Goal: Transaction & Acquisition: Purchase product/service

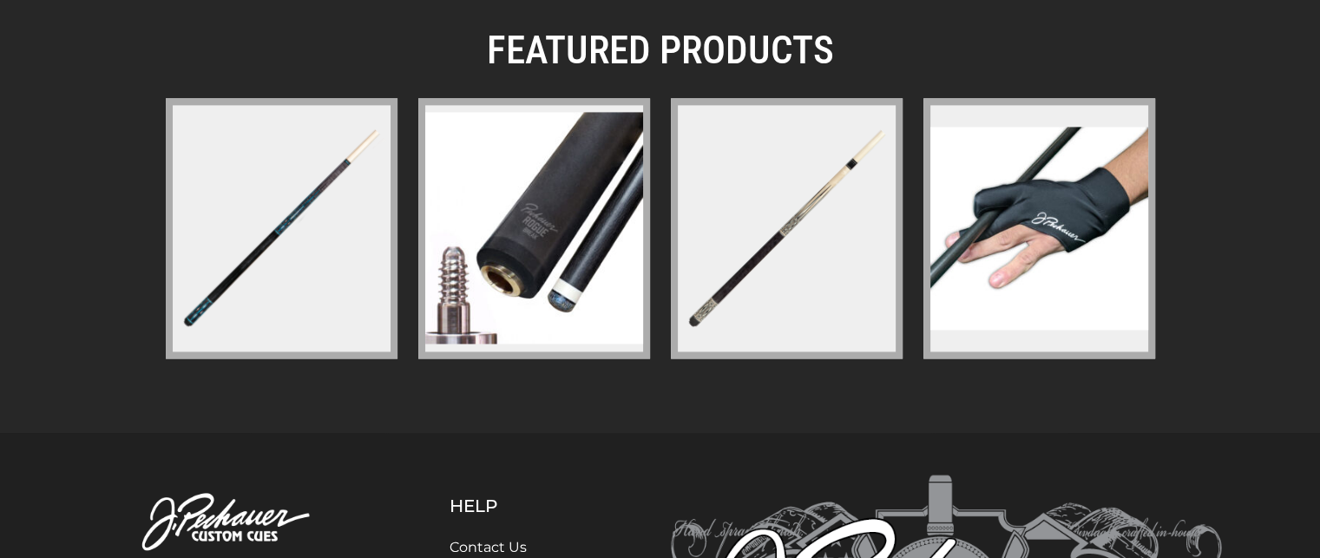
scroll to position [2514, 0]
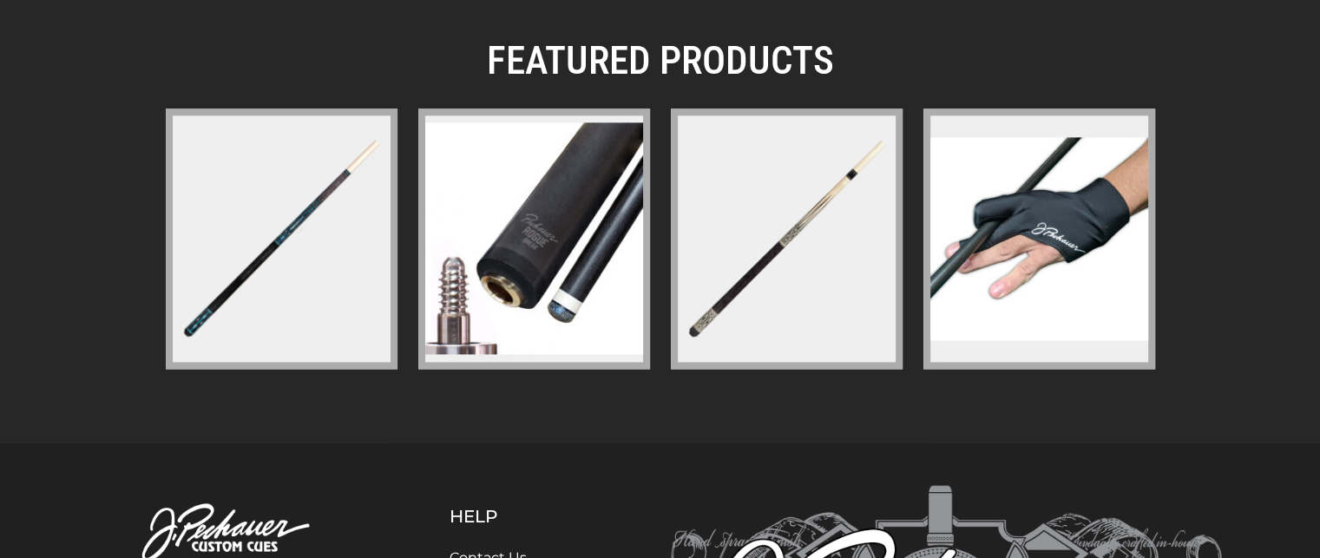
click at [248, 290] on img at bounding box center [281, 238] width 225 height 225
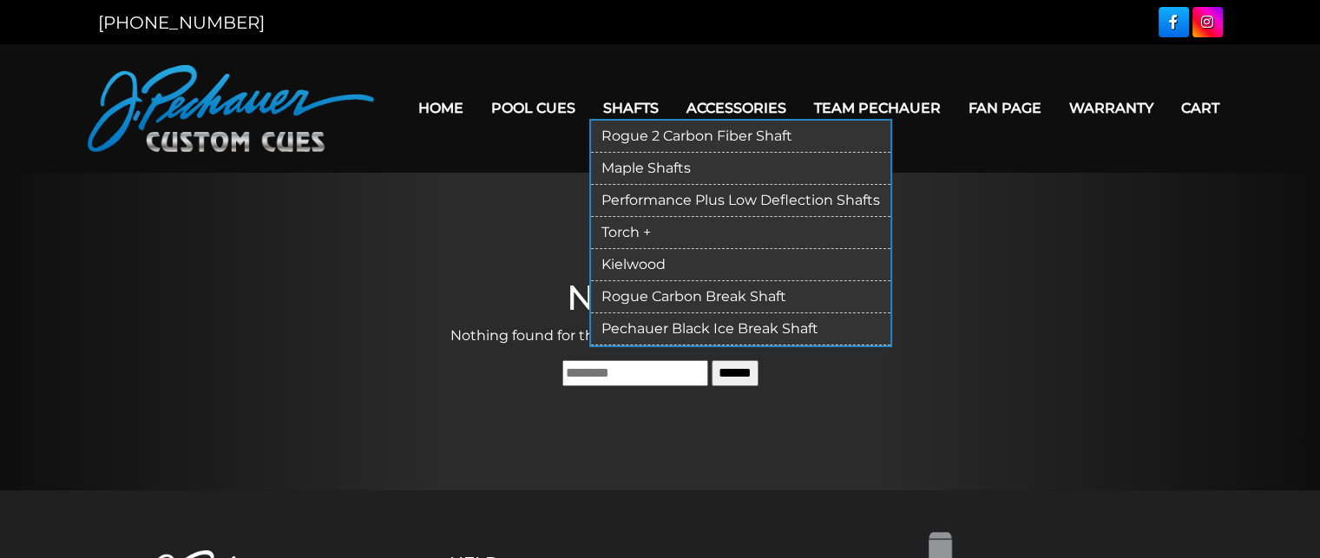
click at [637, 140] on link "Rogue 2 Carbon Fiber Shaft" at bounding box center [740, 137] width 299 height 32
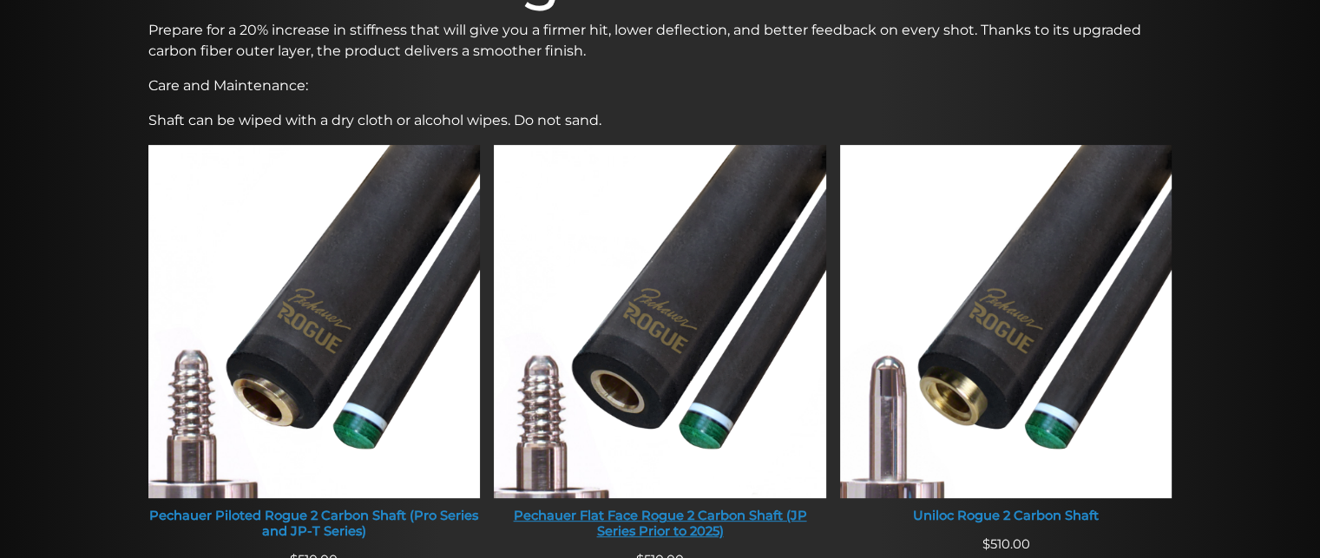
scroll to position [617, 0]
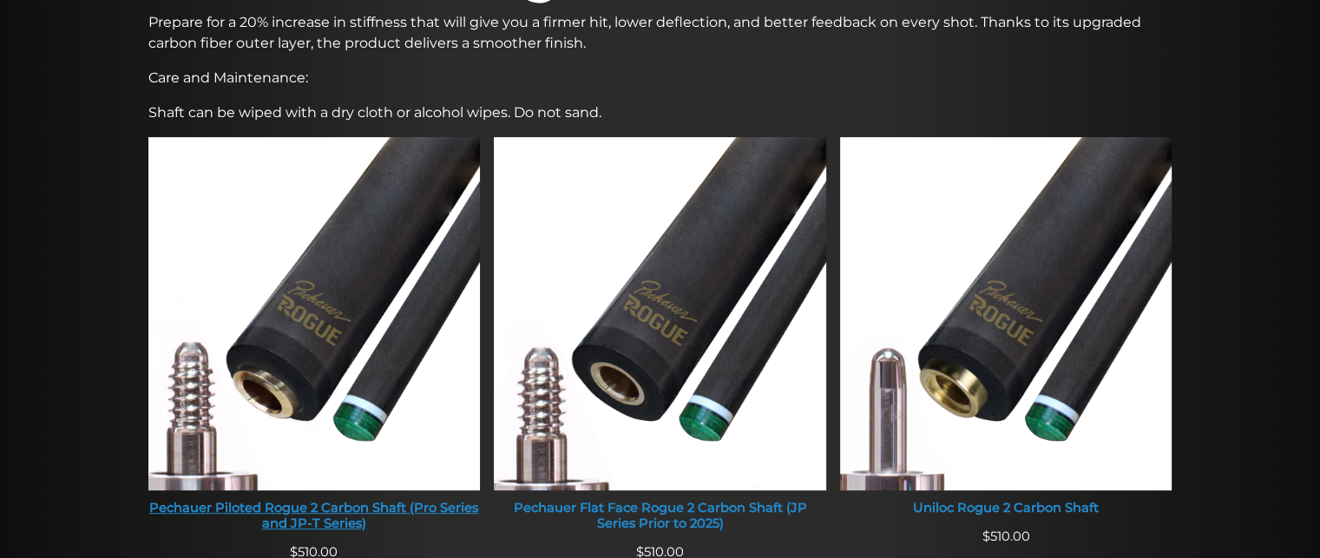
click at [451, 305] on img at bounding box center [314, 313] width 332 height 353
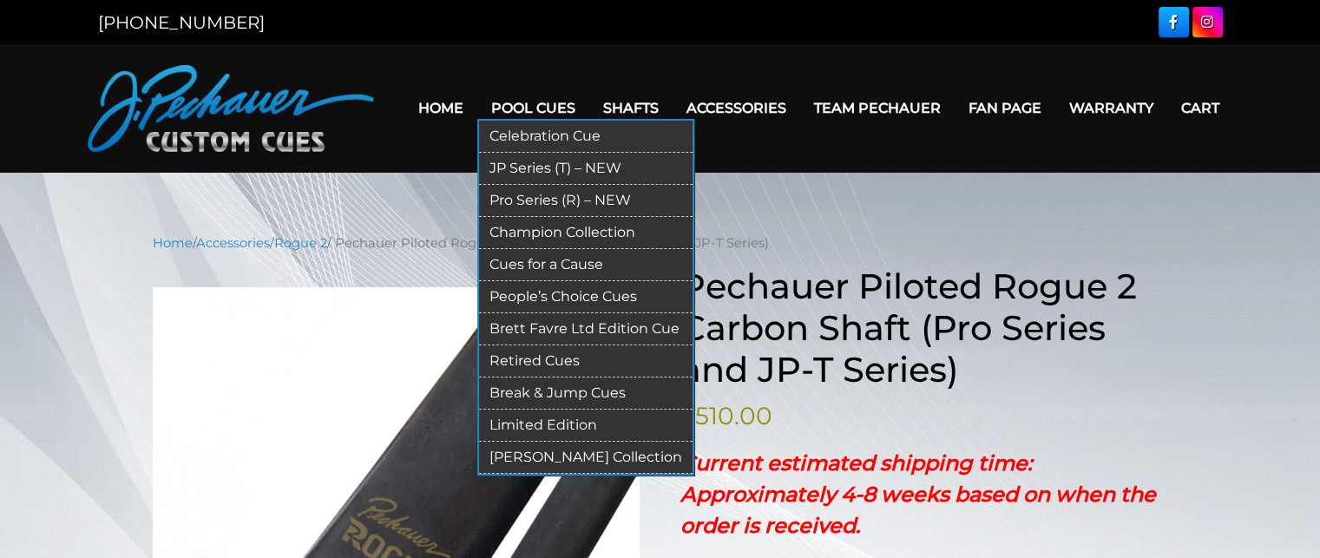
click at [547, 201] on link "Pro Series (R) – NEW" at bounding box center [586, 201] width 214 height 32
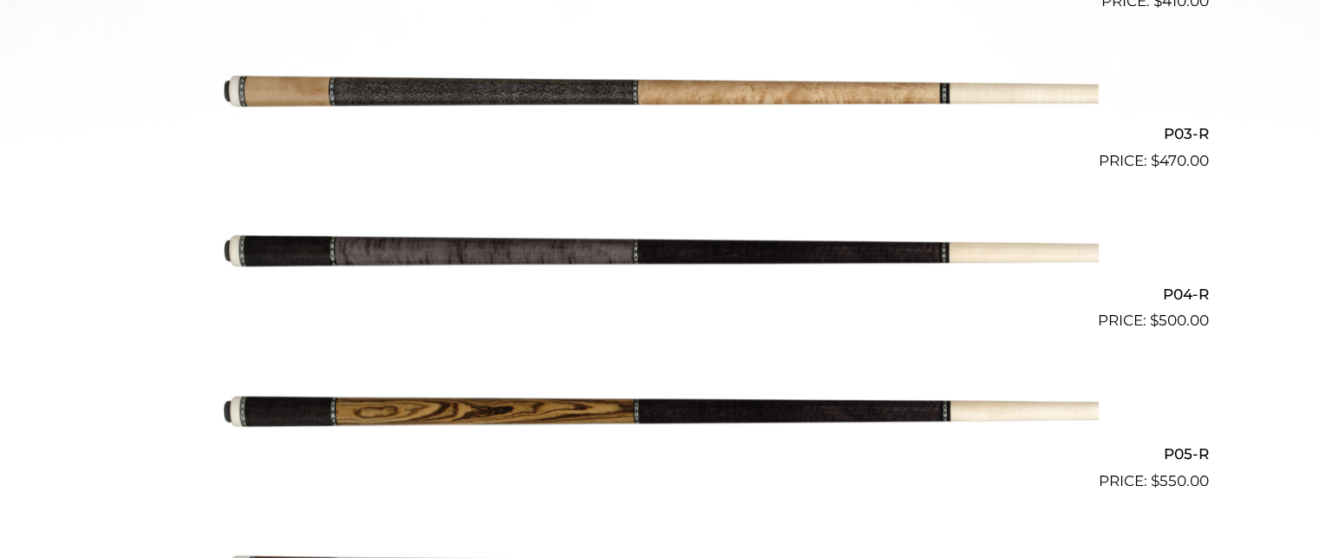
scroll to position [858, 0]
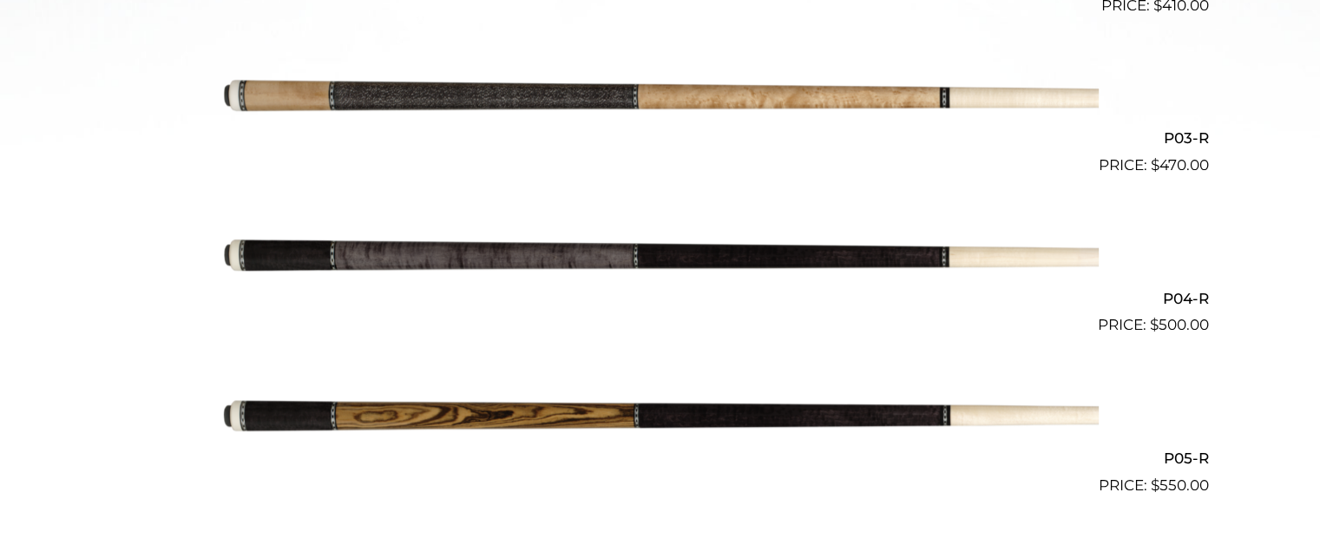
click at [642, 242] on img at bounding box center [660, 257] width 877 height 146
